Goal: Transaction & Acquisition: Download file/media

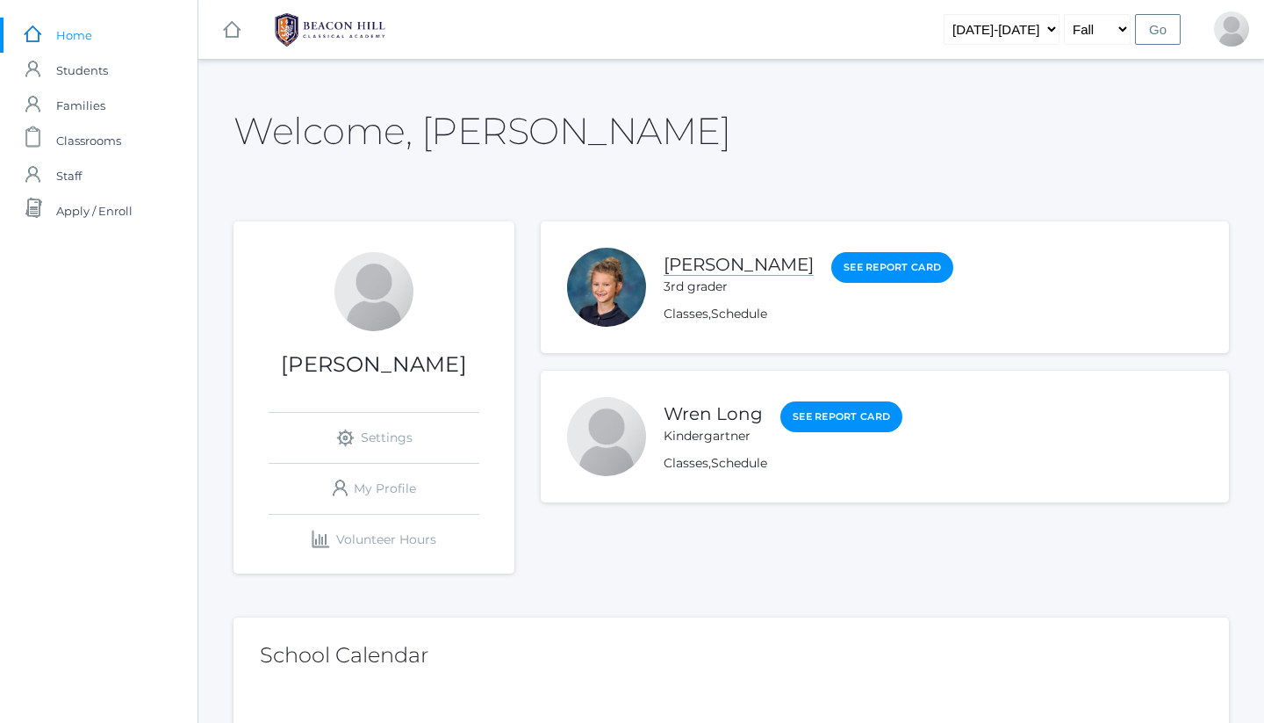
click at [710, 265] on link "[PERSON_NAME]" at bounding box center [739, 265] width 150 height 22
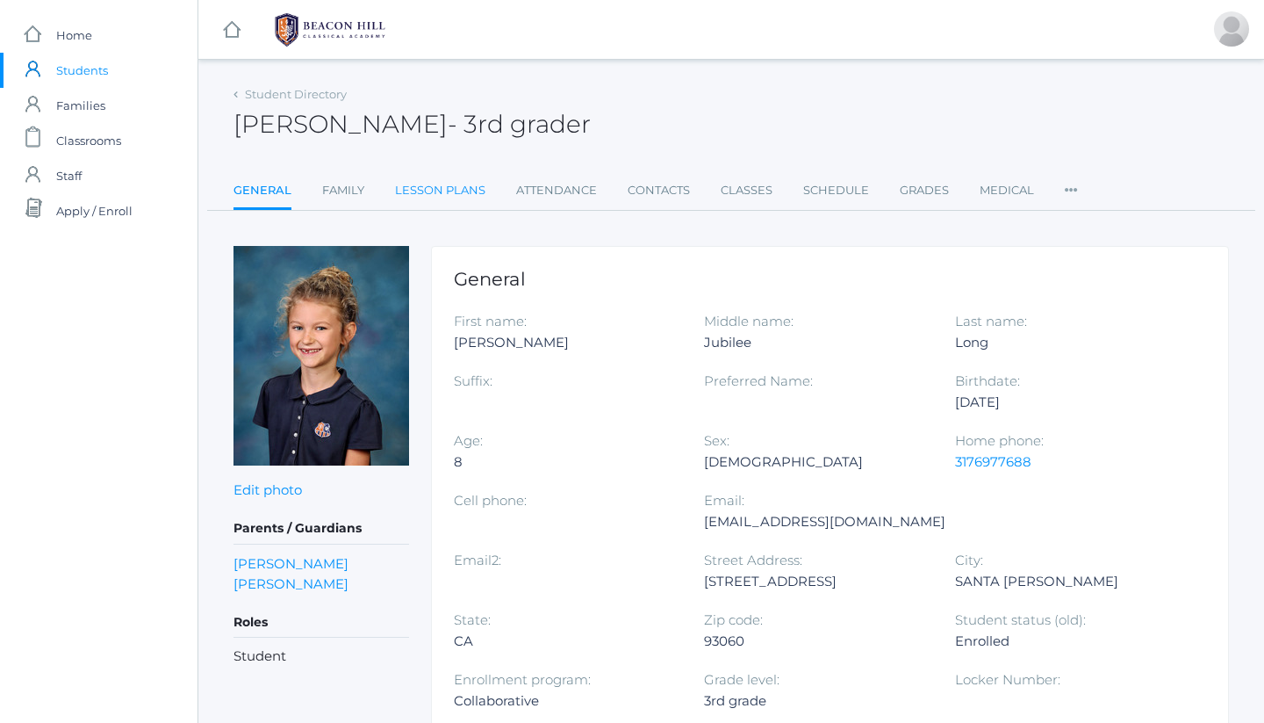
click at [414, 190] on link "Lesson Plans" at bounding box center [440, 190] width 90 height 35
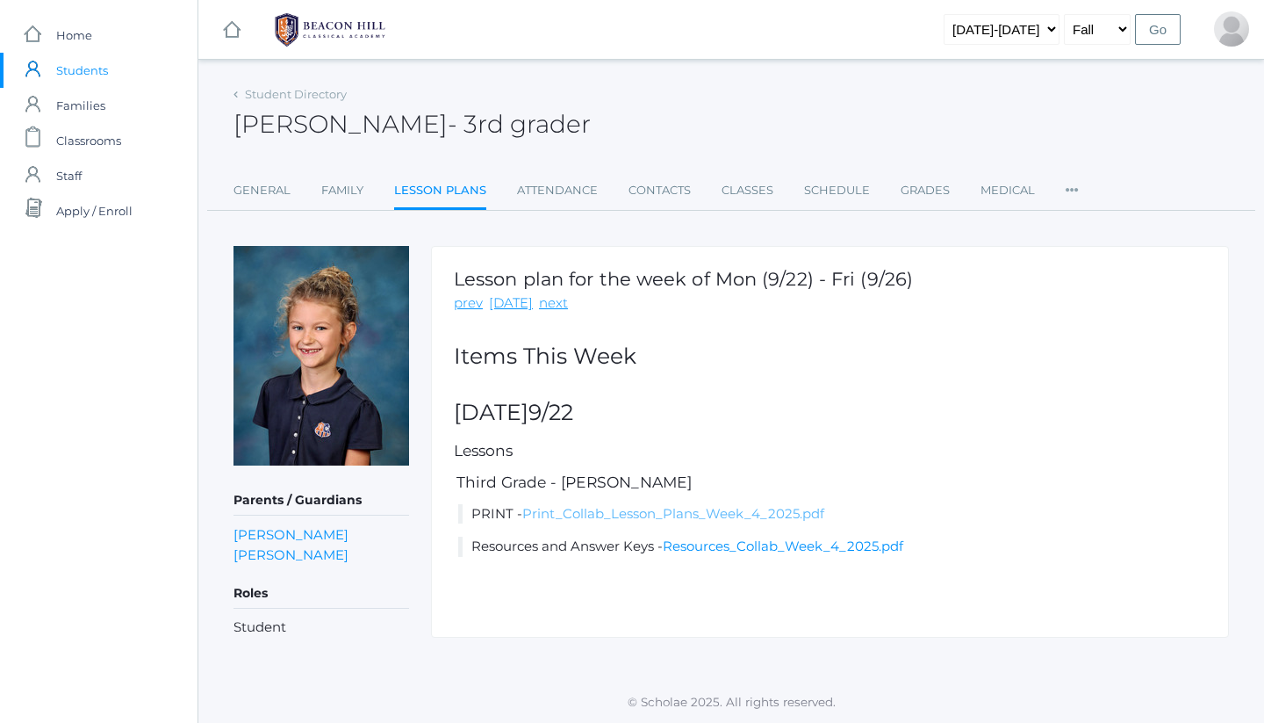
click at [610, 508] on link "Print_Collab_Lesson_Plans_Week_4_2025.pdf" at bounding box center [673, 513] width 302 height 17
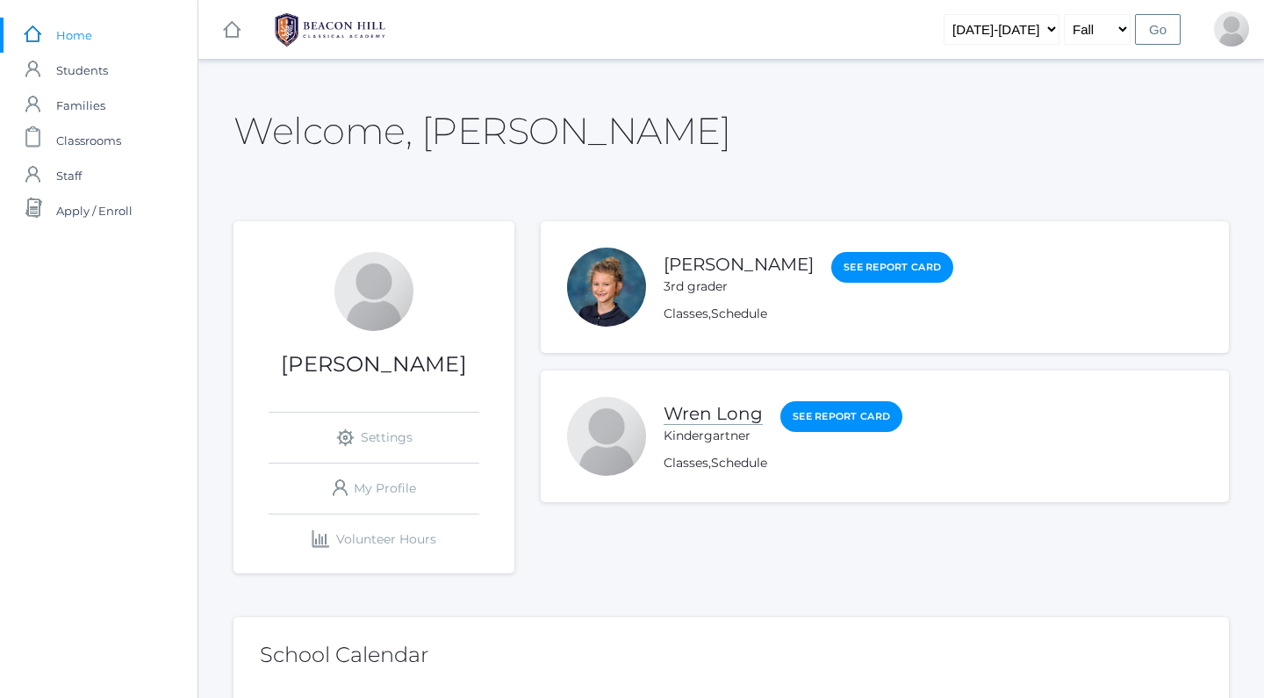
click at [725, 414] on link "Wren Long" at bounding box center [713, 414] width 99 height 22
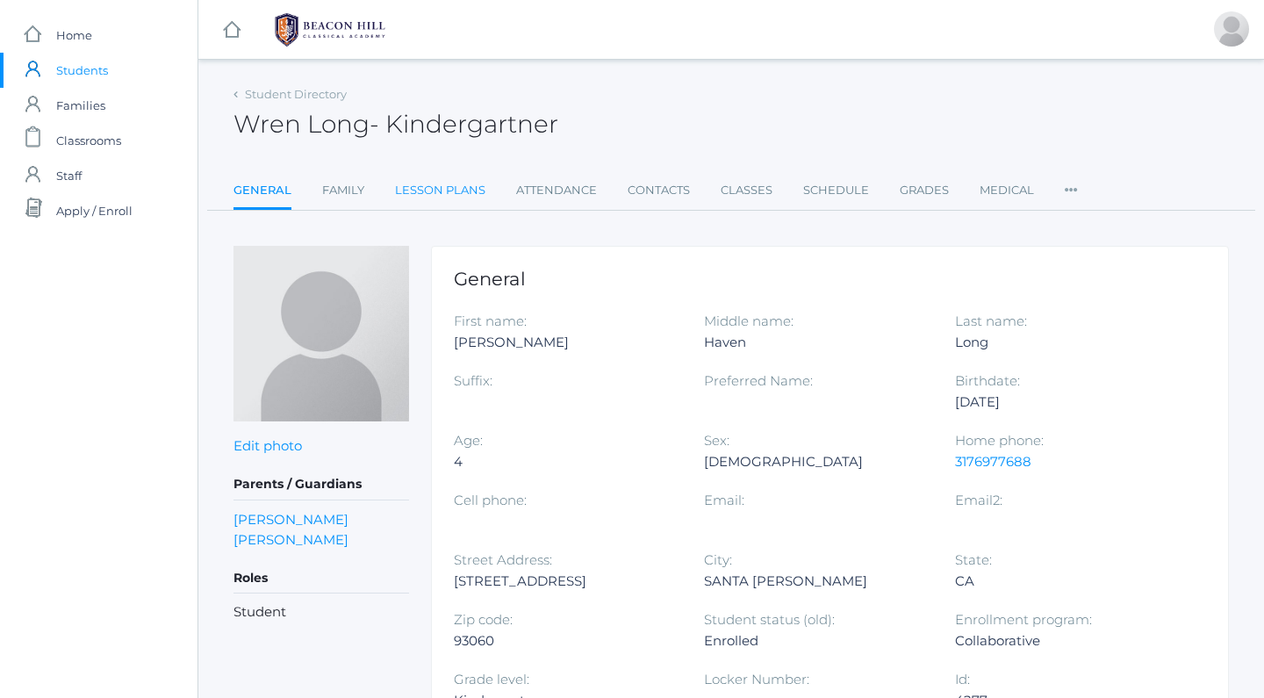
click at [427, 185] on link "Lesson Plans" at bounding box center [440, 190] width 90 height 35
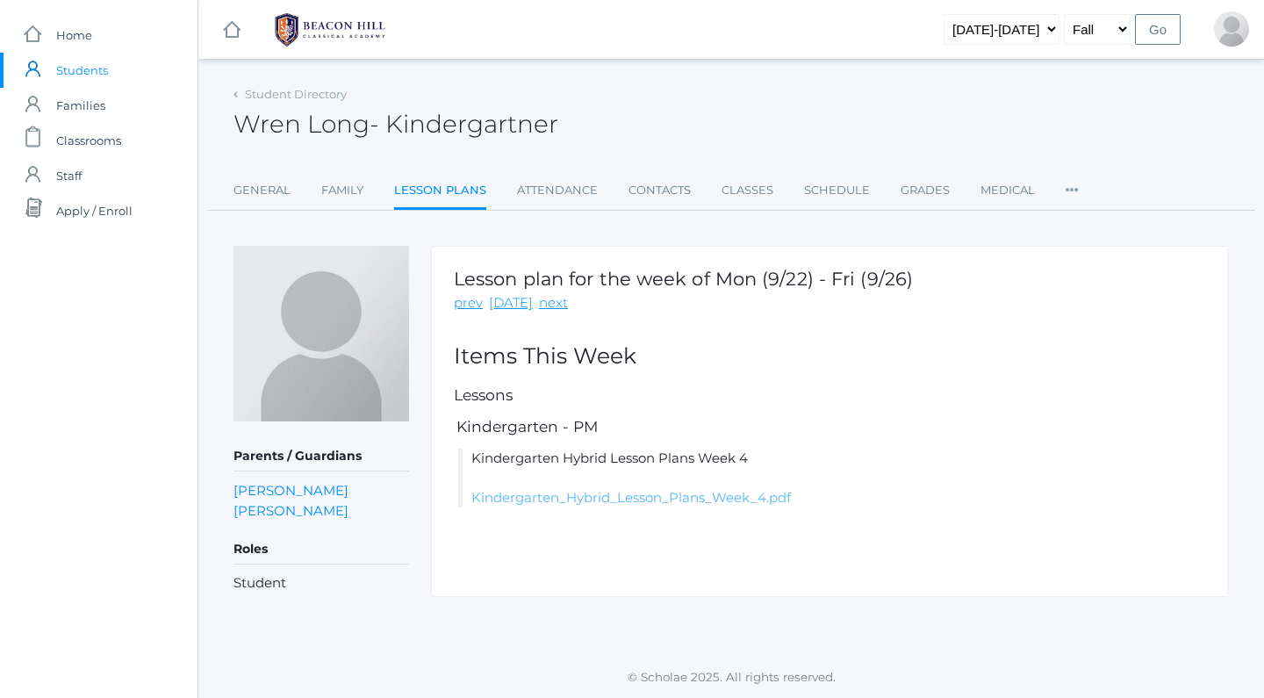
click at [599, 490] on link "Kindergarten_Hybrid_Lesson_Plans_Week_4.pdf" at bounding box center [631, 497] width 320 height 17
